Goal: Communication & Community: Answer question/provide support

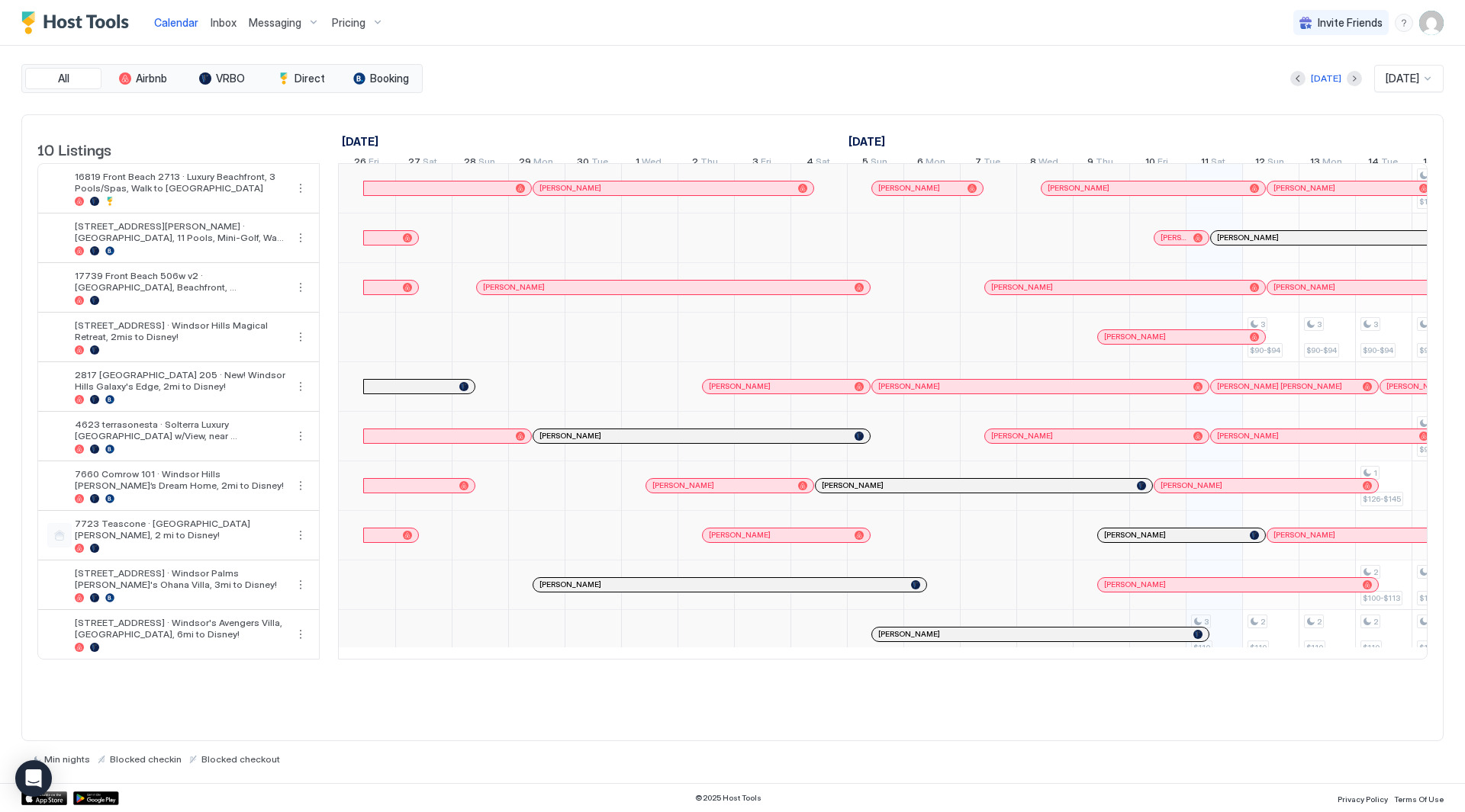
scroll to position [0, 848]
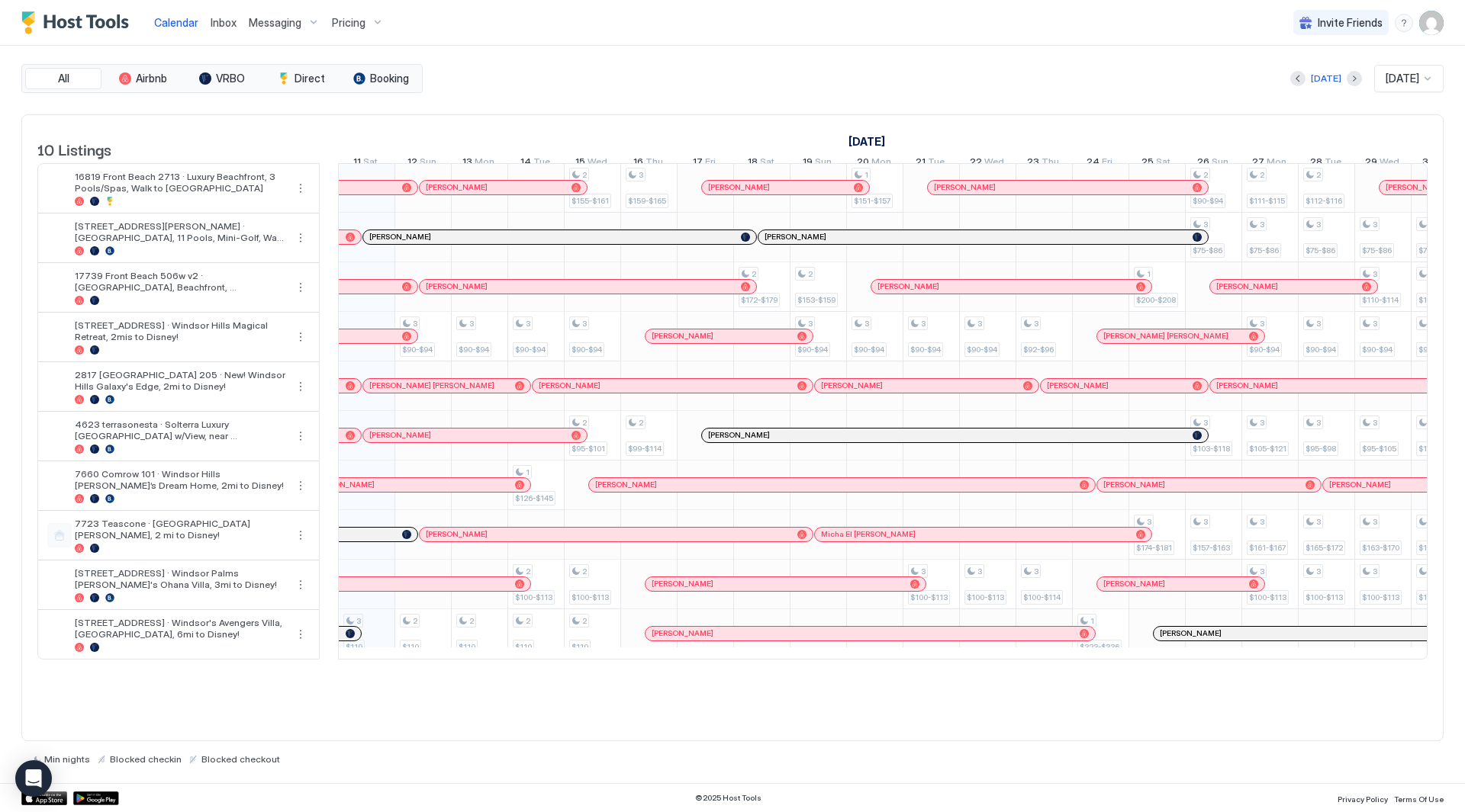
click at [230, 22] on span "Inbox" at bounding box center [223, 23] width 26 height 13
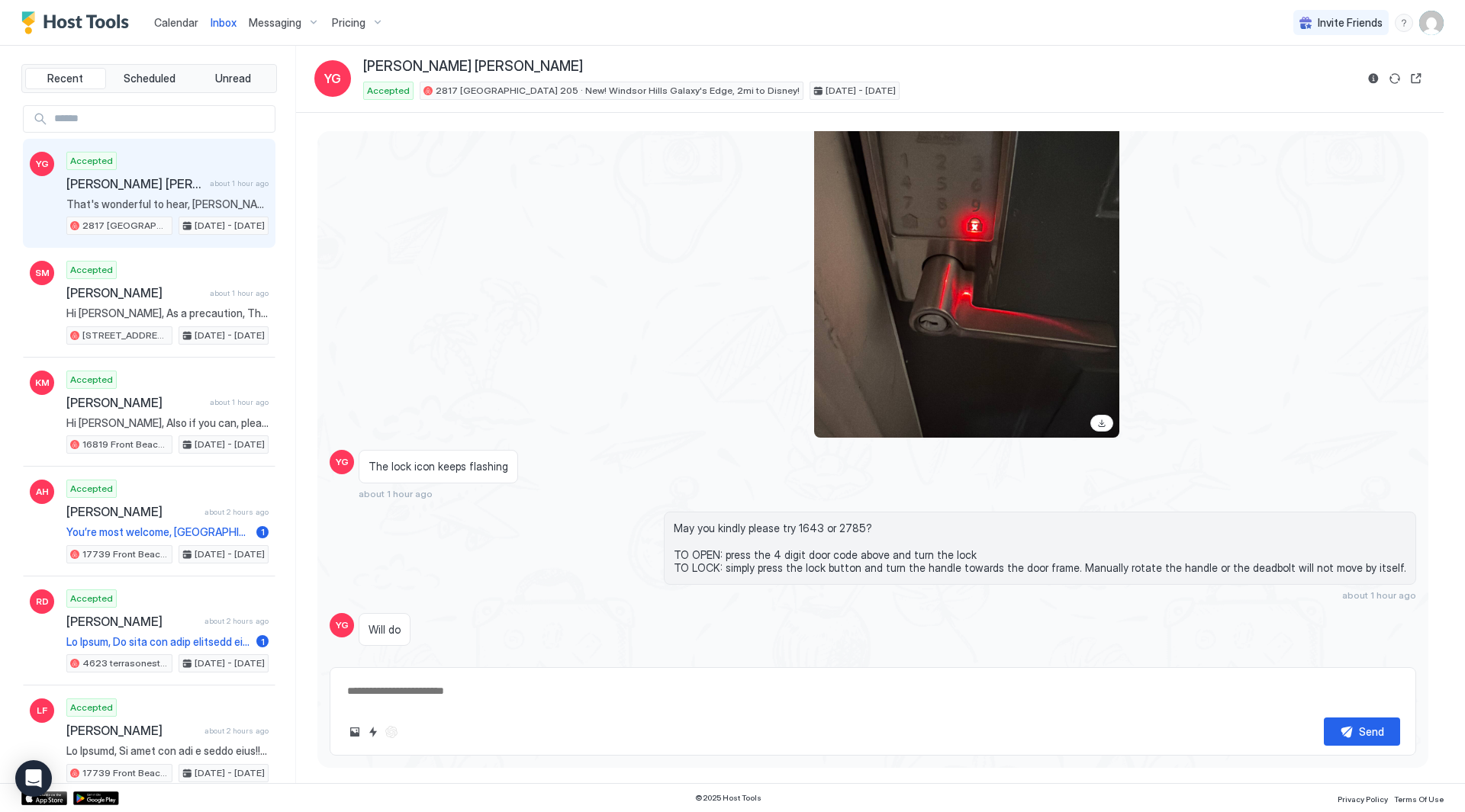
scroll to position [3377, 0]
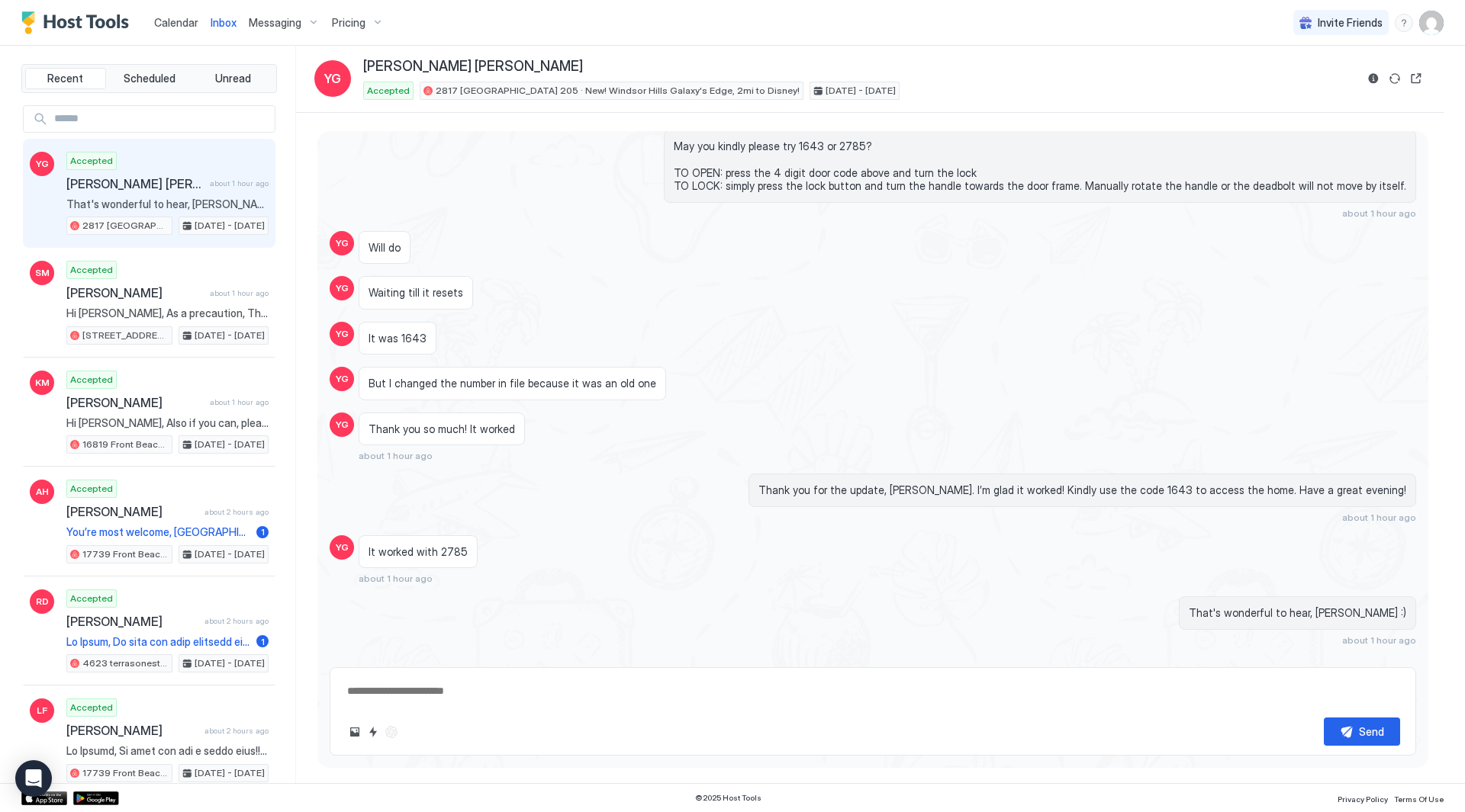
type textarea "*"
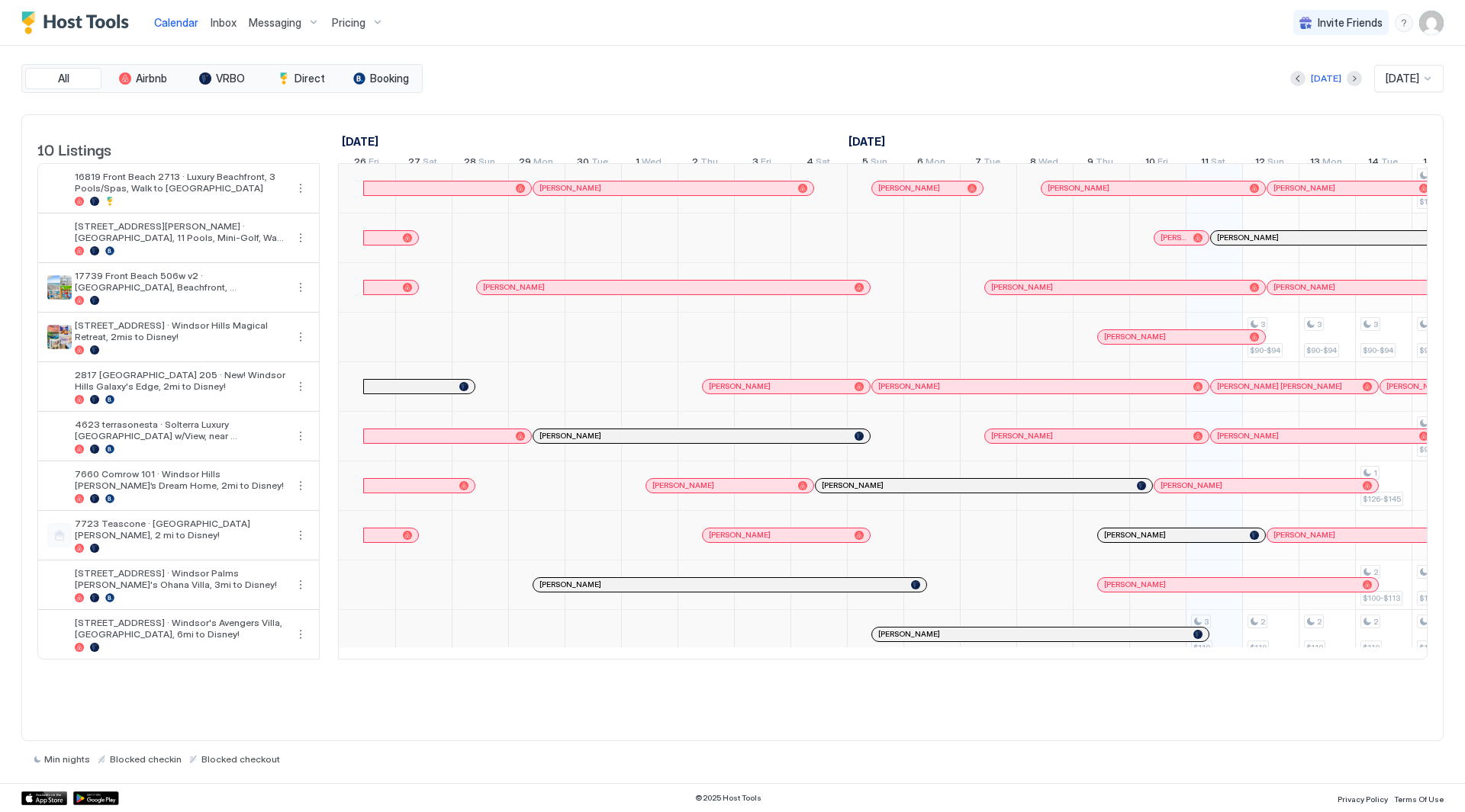
click at [227, 28] on span "Inbox" at bounding box center [223, 23] width 26 height 13
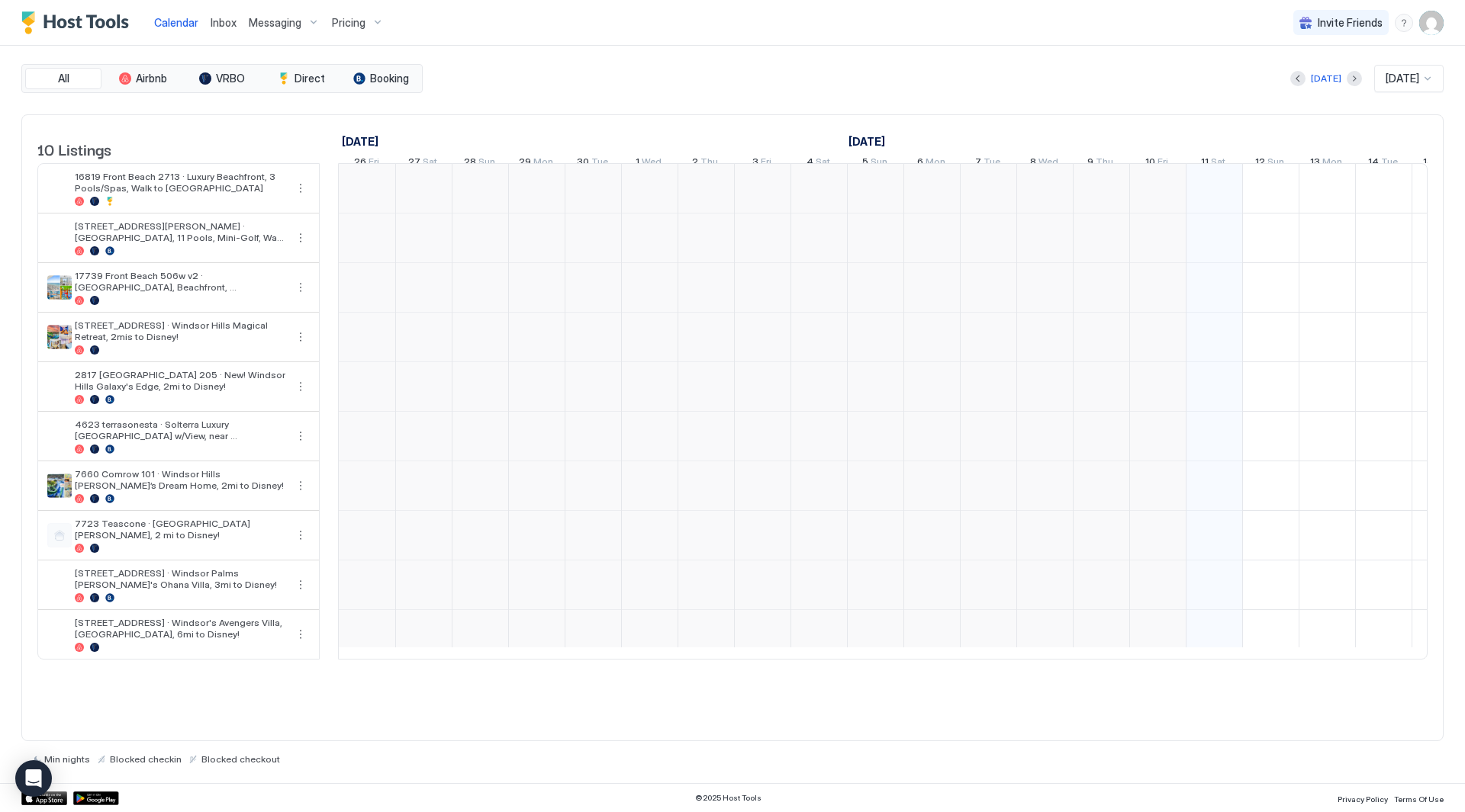
type textarea "*"
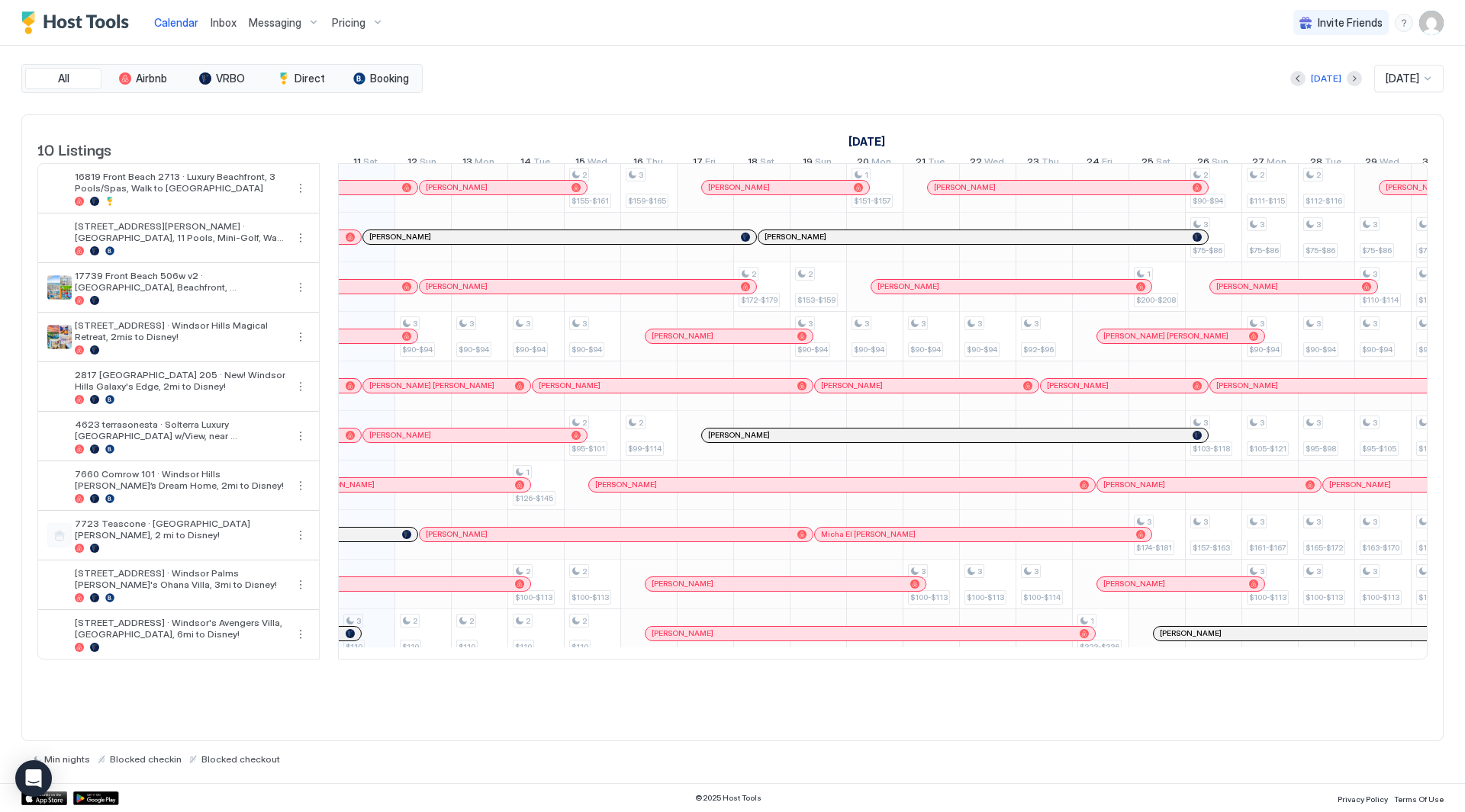
drag, startPoint x: 880, startPoint y: 683, endPoint x: 976, endPoint y: 683, distance: 96.0
click at [976, 675] on div "10 Listings [DATE] [DATE] [DATE] 26 Fri 27 Sat 28 Sun 29 Mon 30 Tue 1 Wed 2 Thu…" at bounding box center [732, 395] width 1421 height 560
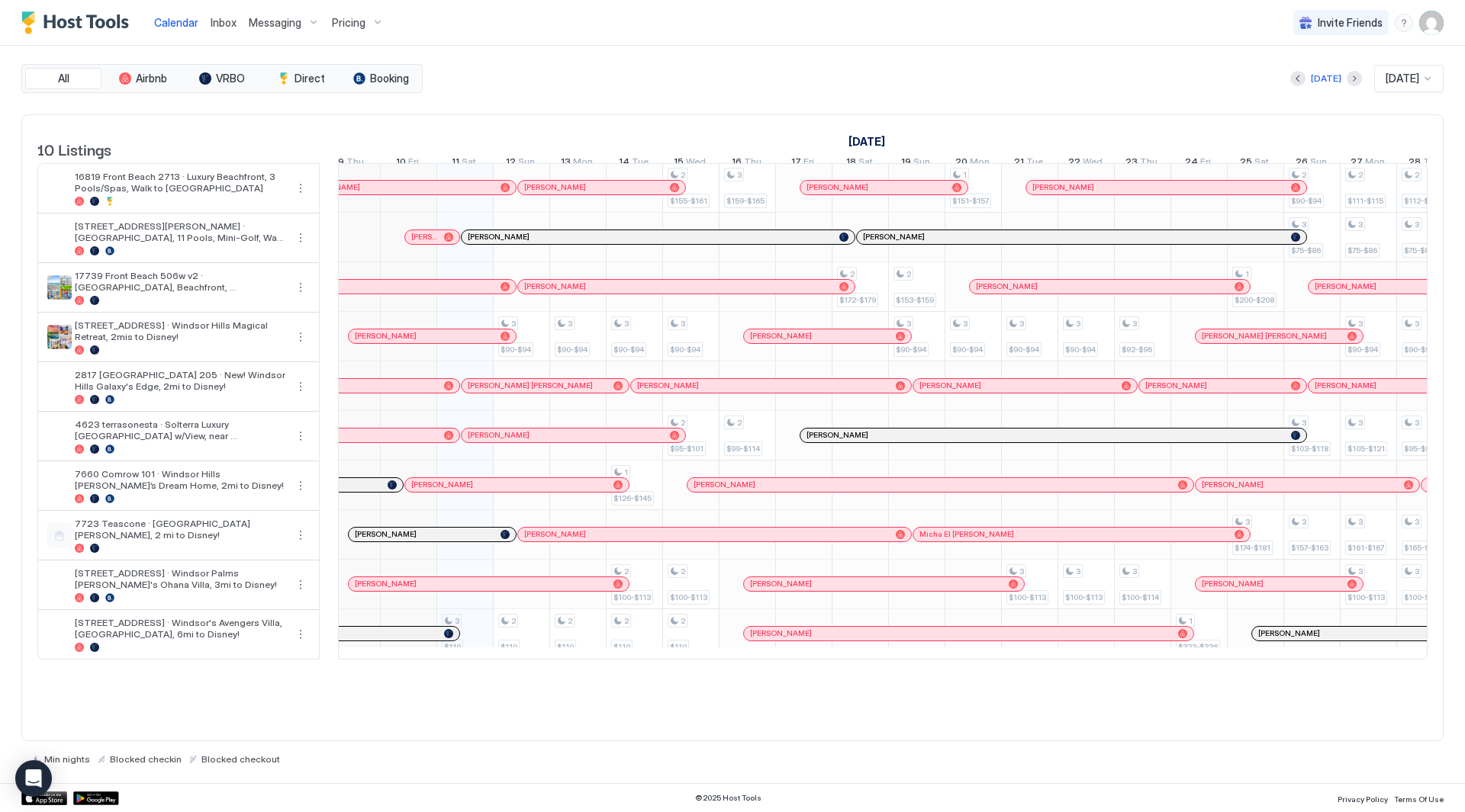
scroll to position [0, 0]
